Goal: Information Seeking & Learning: Learn about a topic

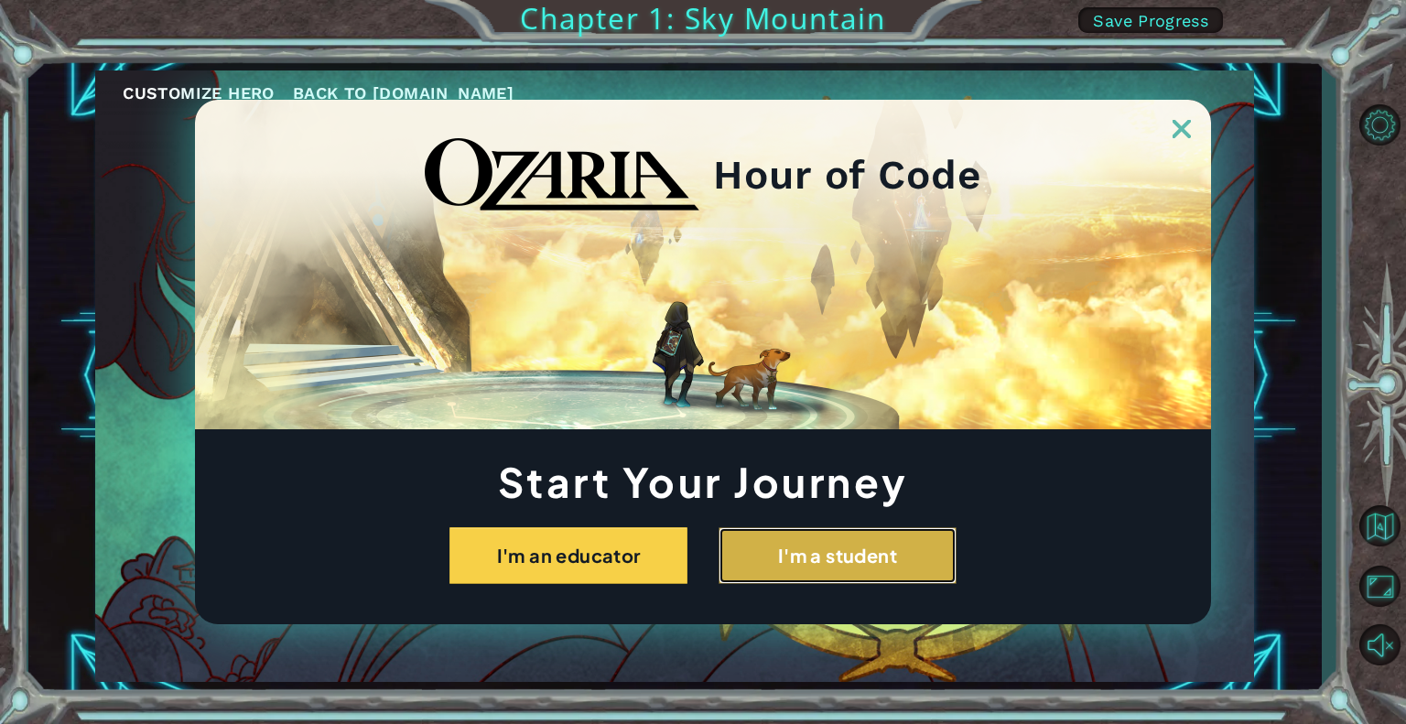
click at [828, 556] on button "I'm a student" at bounding box center [838, 555] width 238 height 57
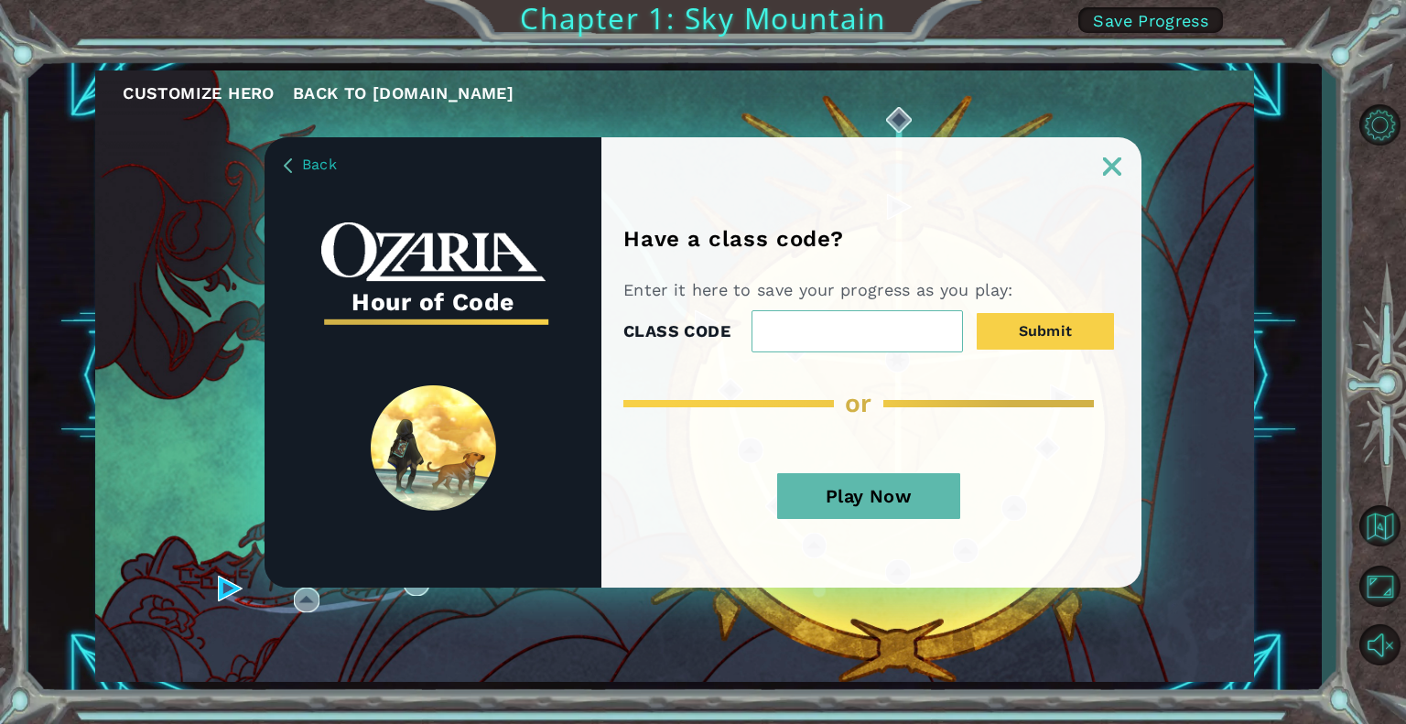
click at [889, 493] on button "Play Now" at bounding box center [868, 496] width 183 height 46
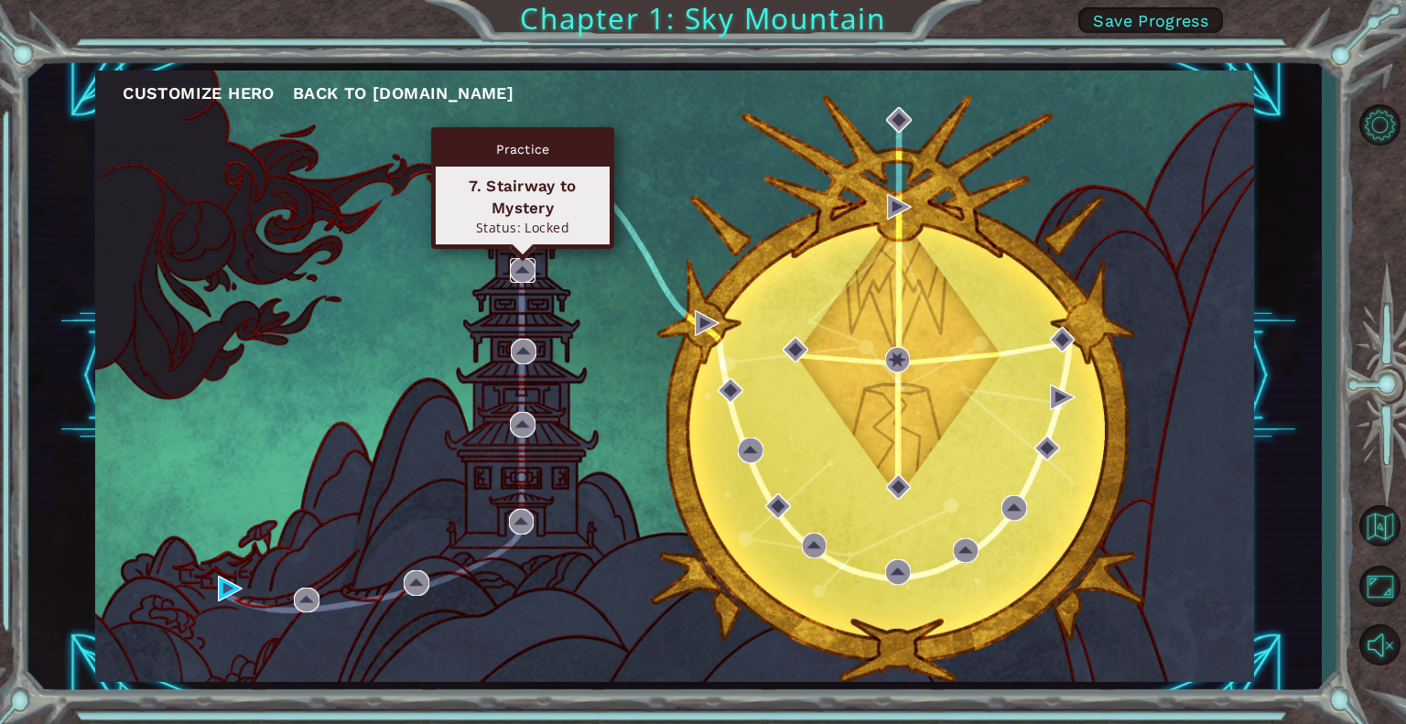
click at [518, 273] on img at bounding box center [523, 271] width 26 height 26
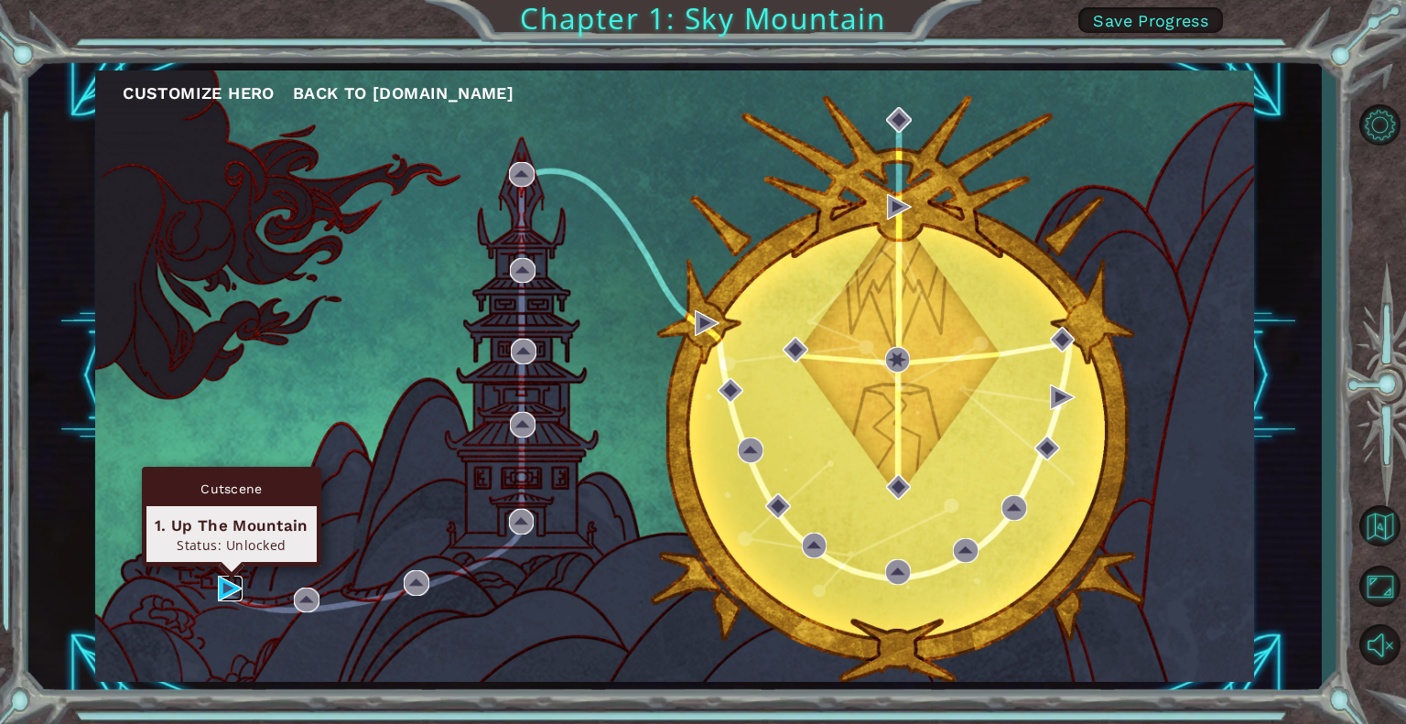
click at [220, 581] on img at bounding box center [231, 589] width 26 height 26
